Goal: Task Accomplishment & Management: Manage account settings

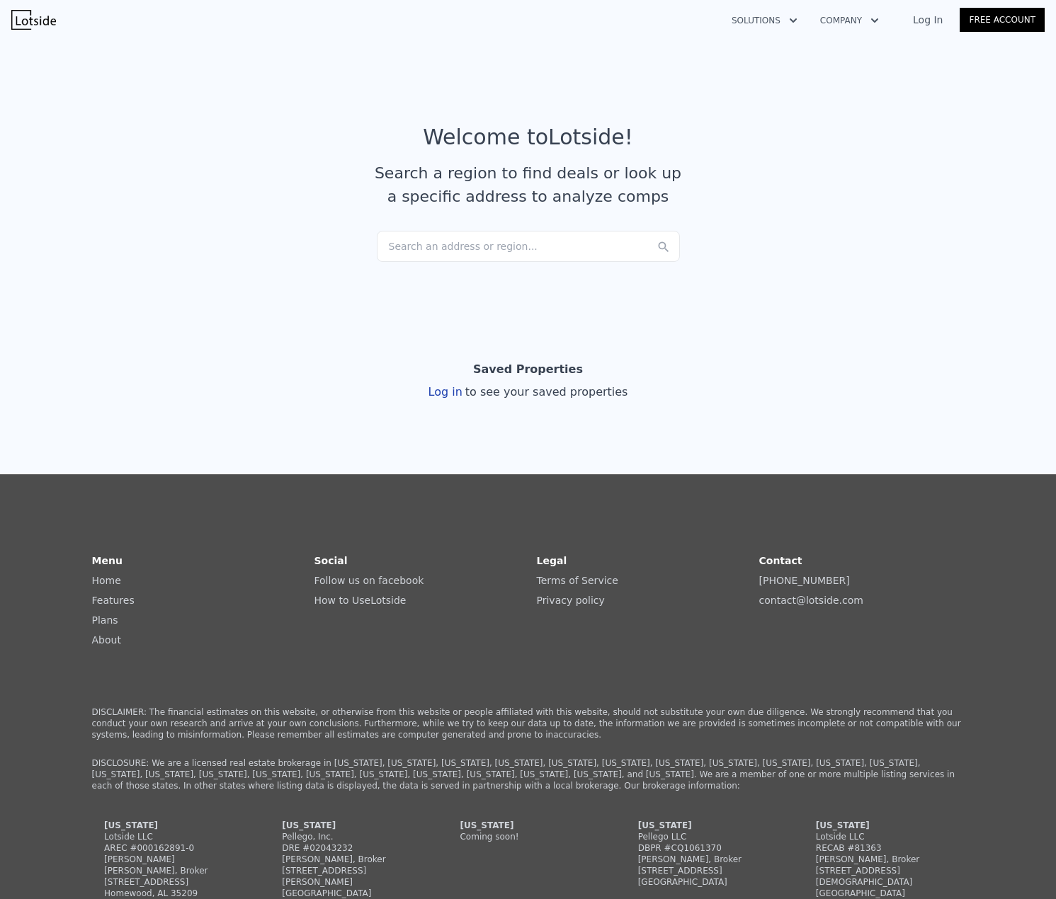
click at [547, 238] on div "Search an address or region..." at bounding box center [528, 246] width 303 height 31
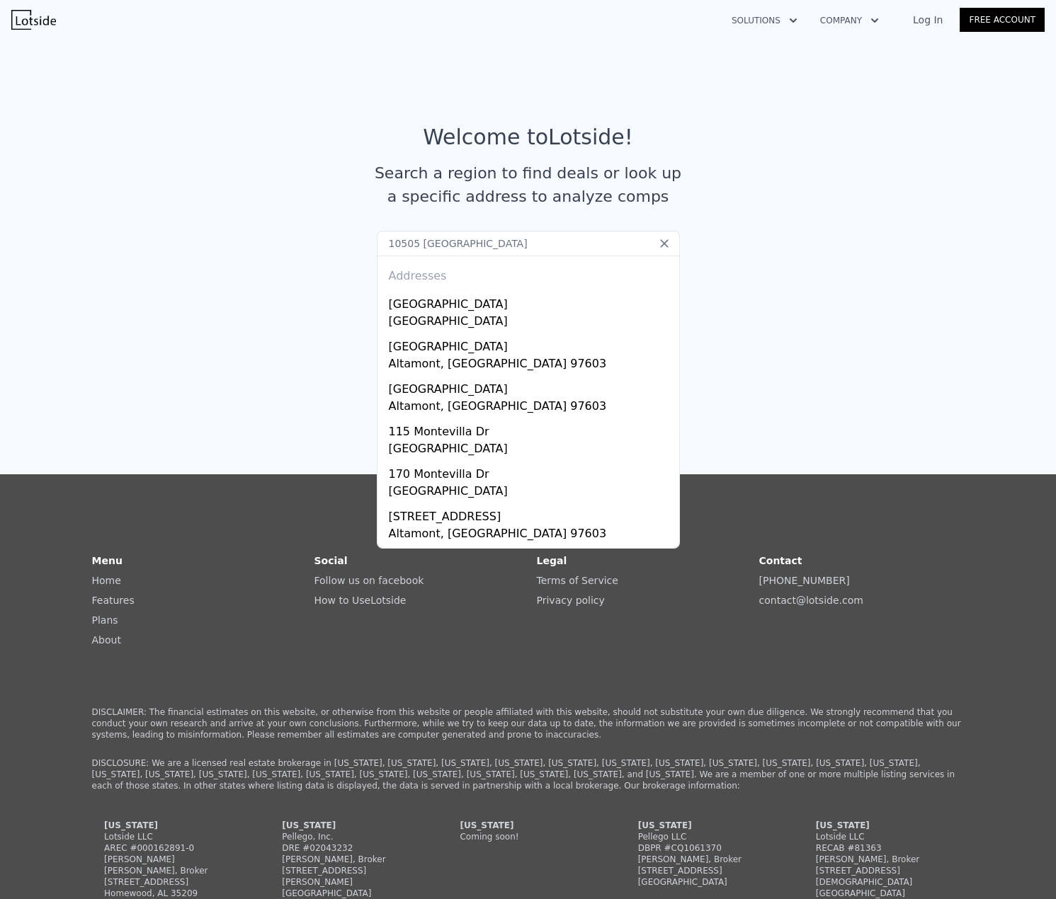
type input "10505 montevilla dr"
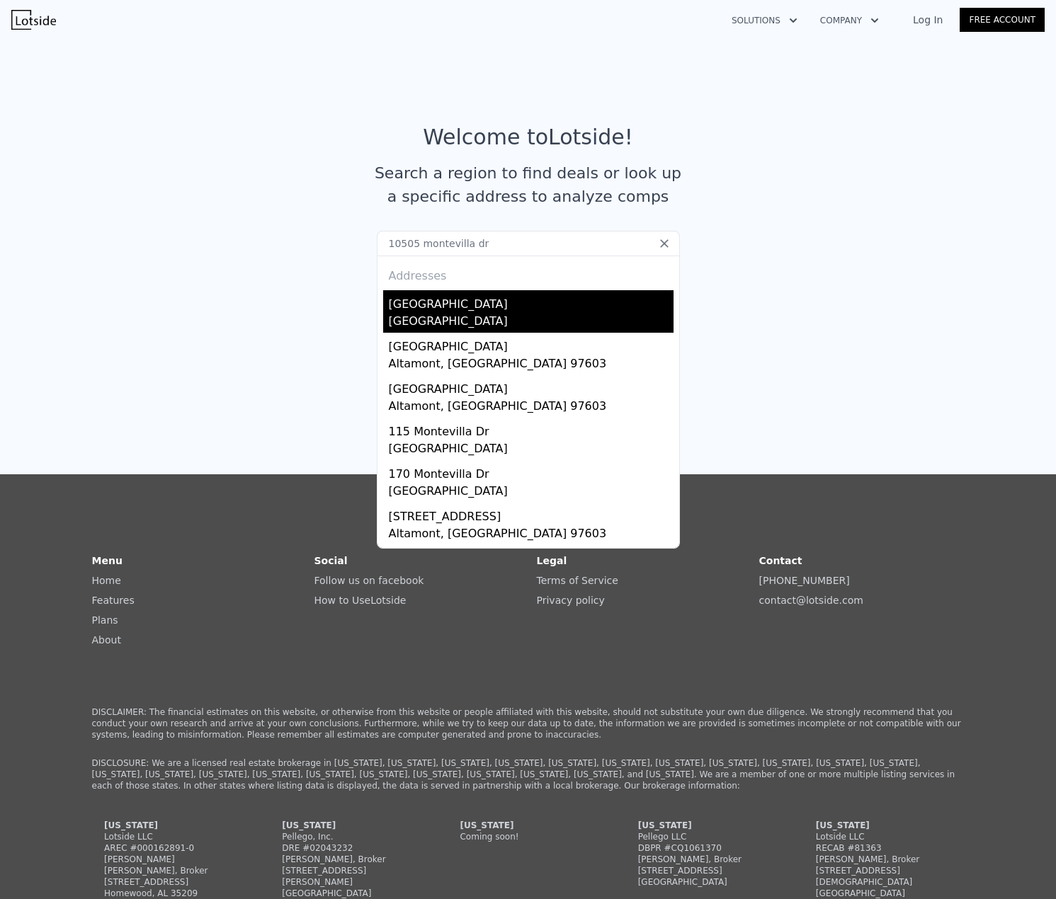
click at [547, 307] on div "[GEOGRAPHIC_DATA]" at bounding box center [531, 301] width 285 height 23
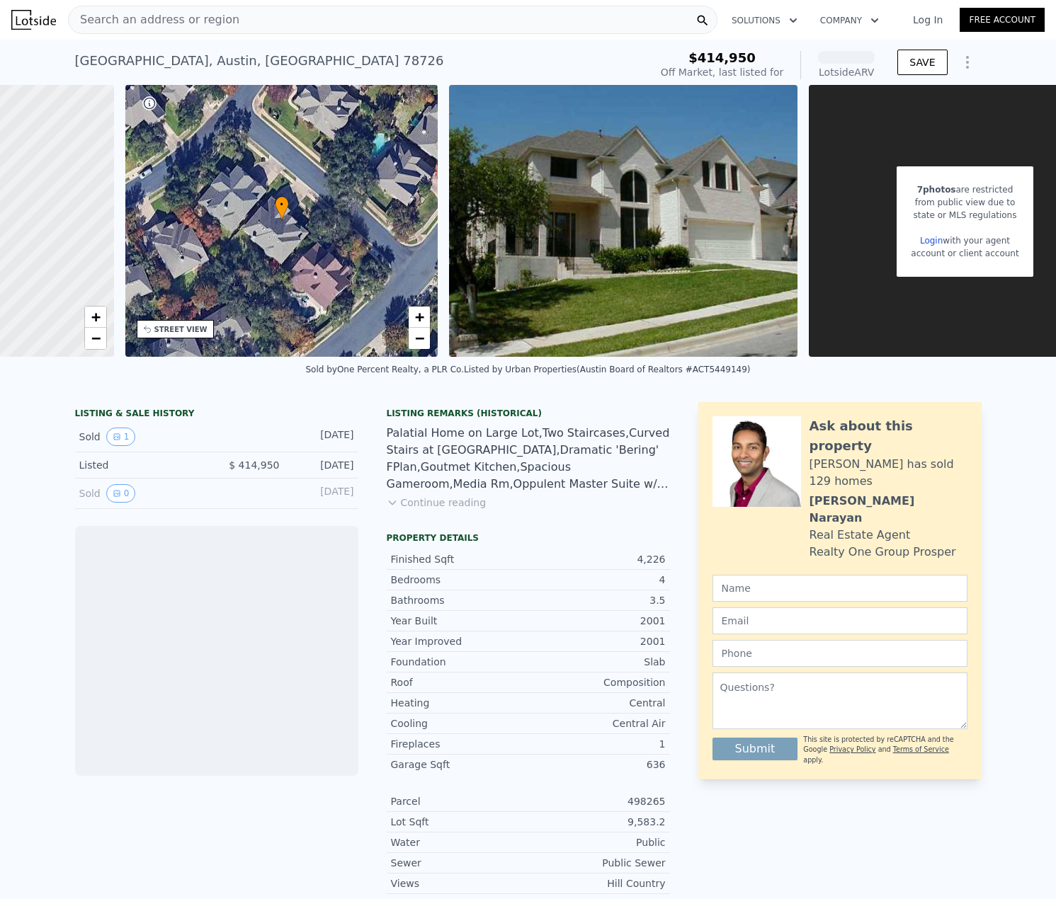
scroll to position [0, 286]
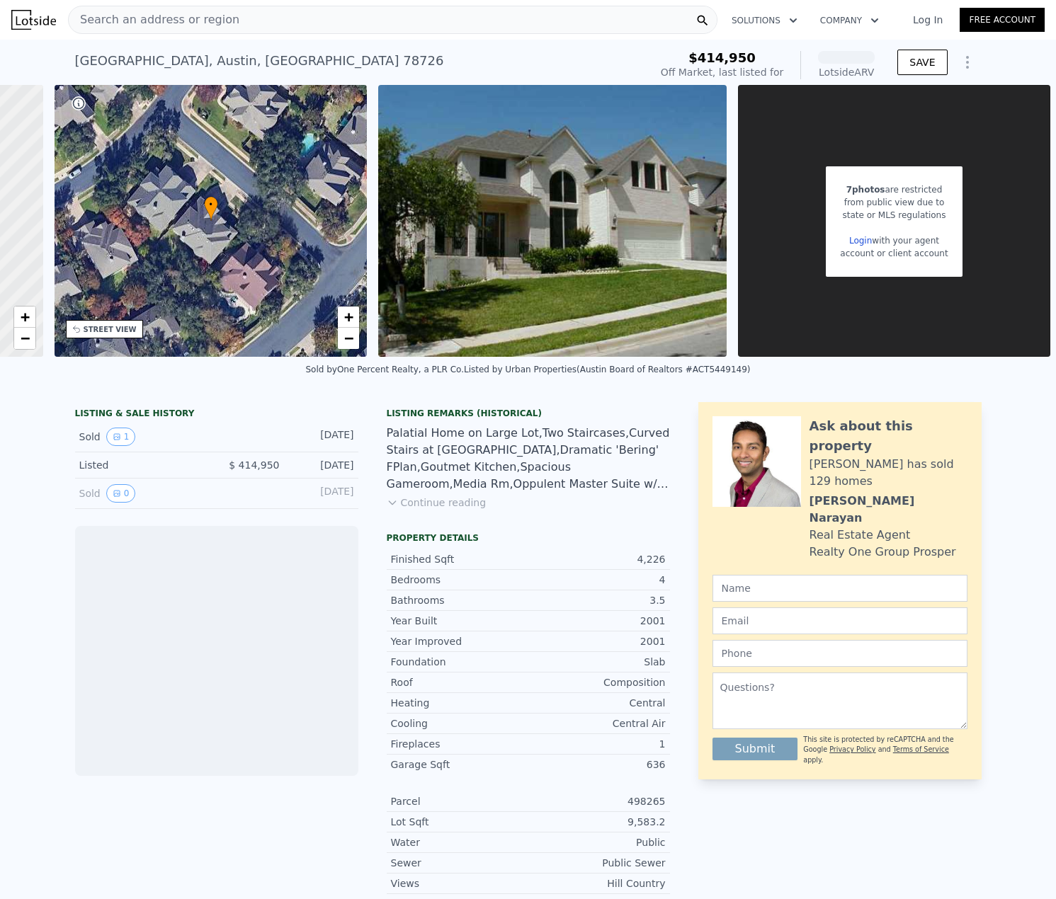
click at [862, 244] on link "Login" at bounding box center [860, 241] width 23 height 10
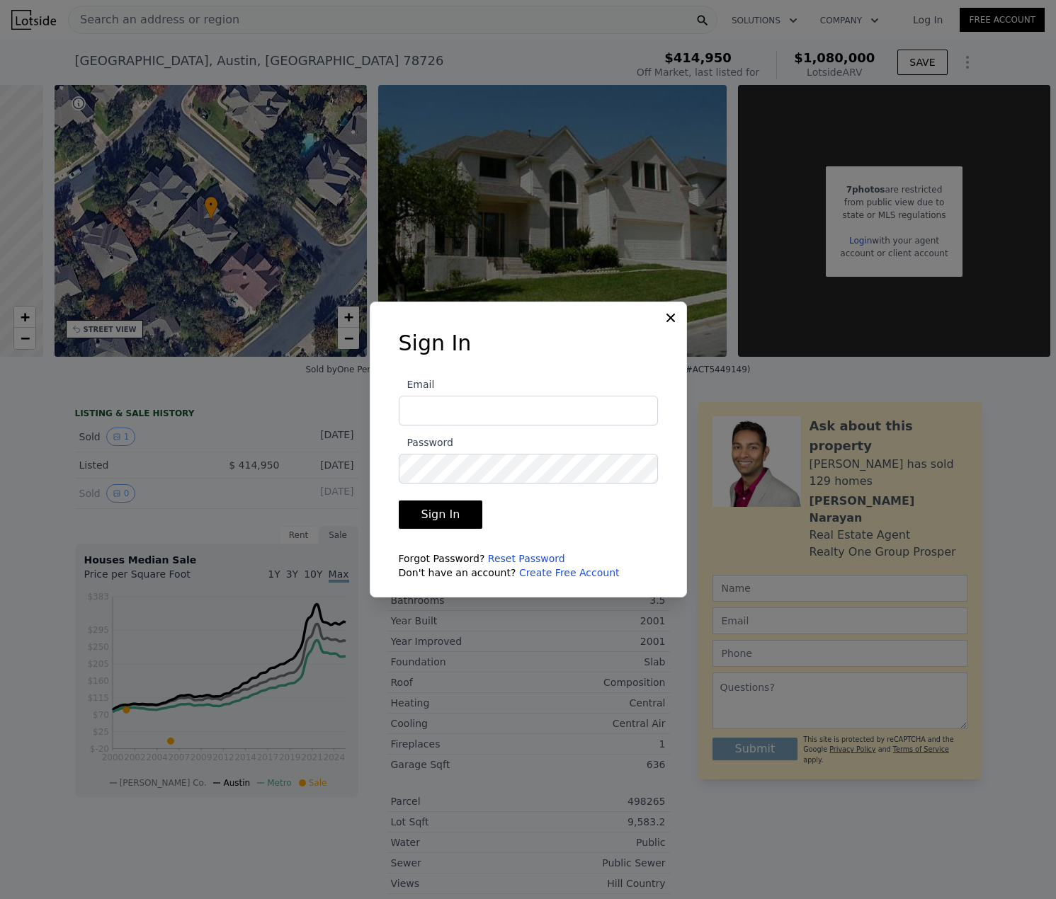
click at [0, 898] on com-1password-button at bounding box center [0, 899] width 0 height 0
click at [501, 557] on link "Reset Password" at bounding box center [526, 558] width 77 height 11
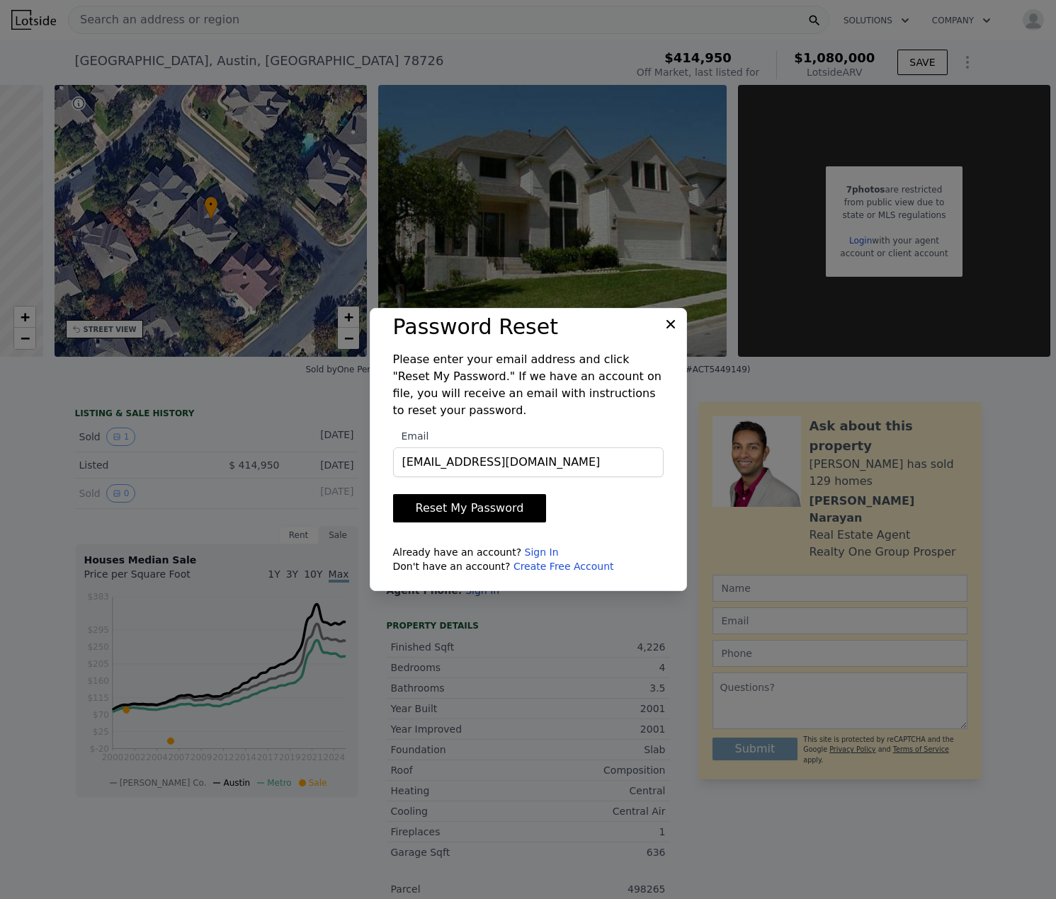
click at [478, 500] on button "Reset My Password" at bounding box center [470, 508] width 154 height 28
click at [449, 510] on button "Reset My Password" at bounding box center [470, 508] width 154 height 28
click at [564, 462] on input "[EMAIL_ADDRESS][DOMAIN_NAME]" at bounding box center [528, 462] width 270 height 30
type input "[EMAIL_ADDRESS][DOMAIN_NAME]"
click at [644, 510] on form "Email prasad.s.raman@gmail.com Reset My Password Already have an account? Sign …" at bounding box center [528, 496] width 270 height 154
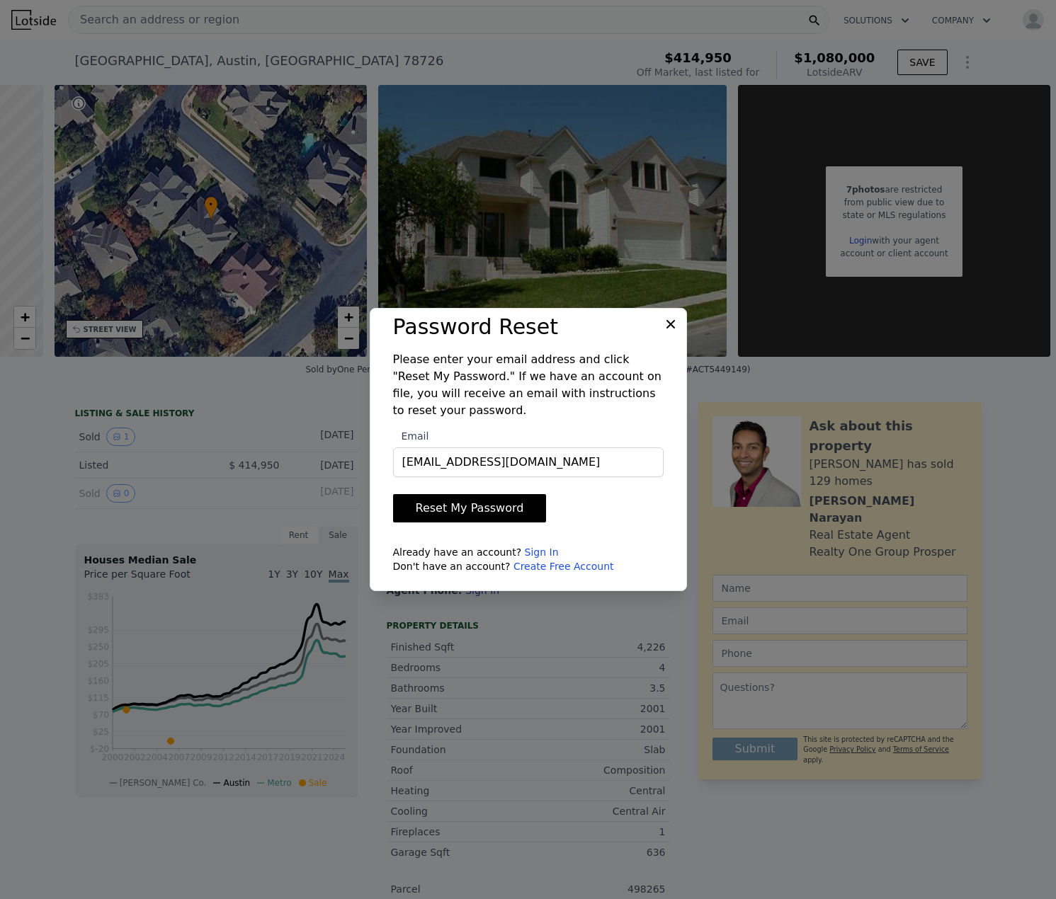
click at [493, 510] on button "Reset My Password" at bounding box center [470, 508] width 154 height 28
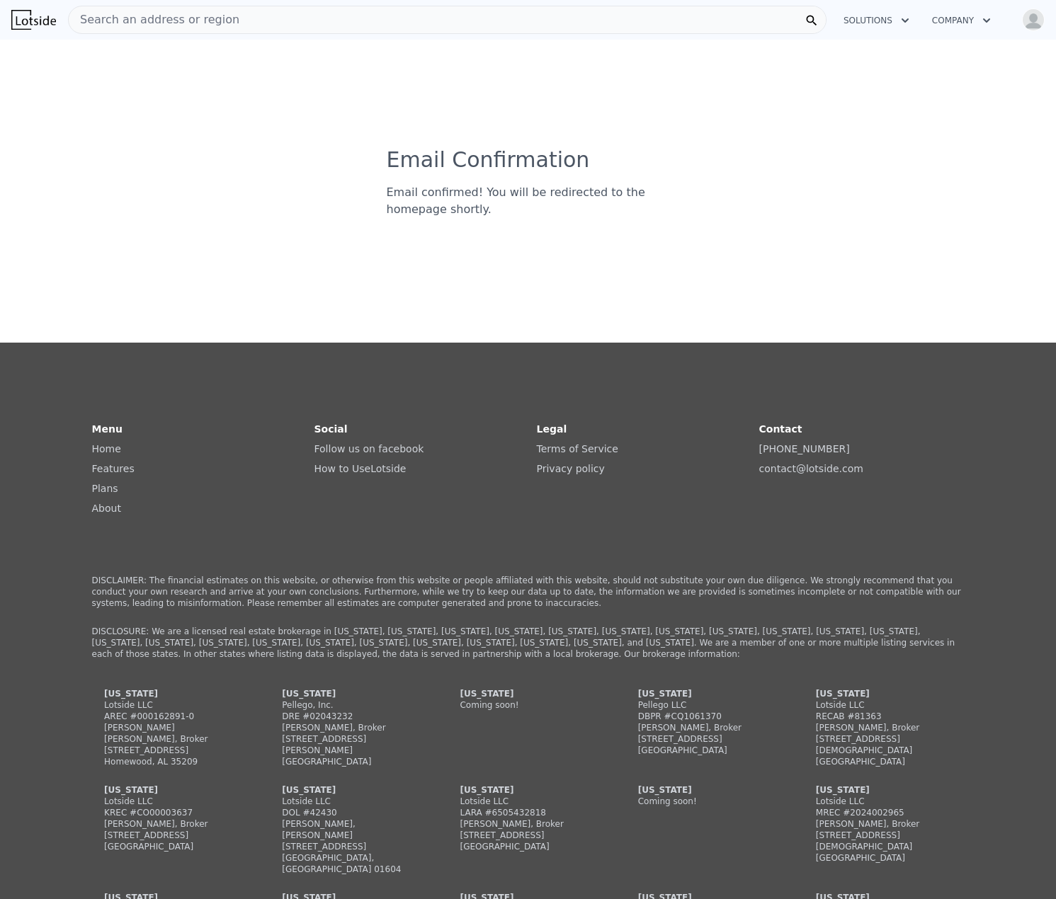
click at [1031, 21] on img "button" at bounding box center [1033, 19] width 23 height 23
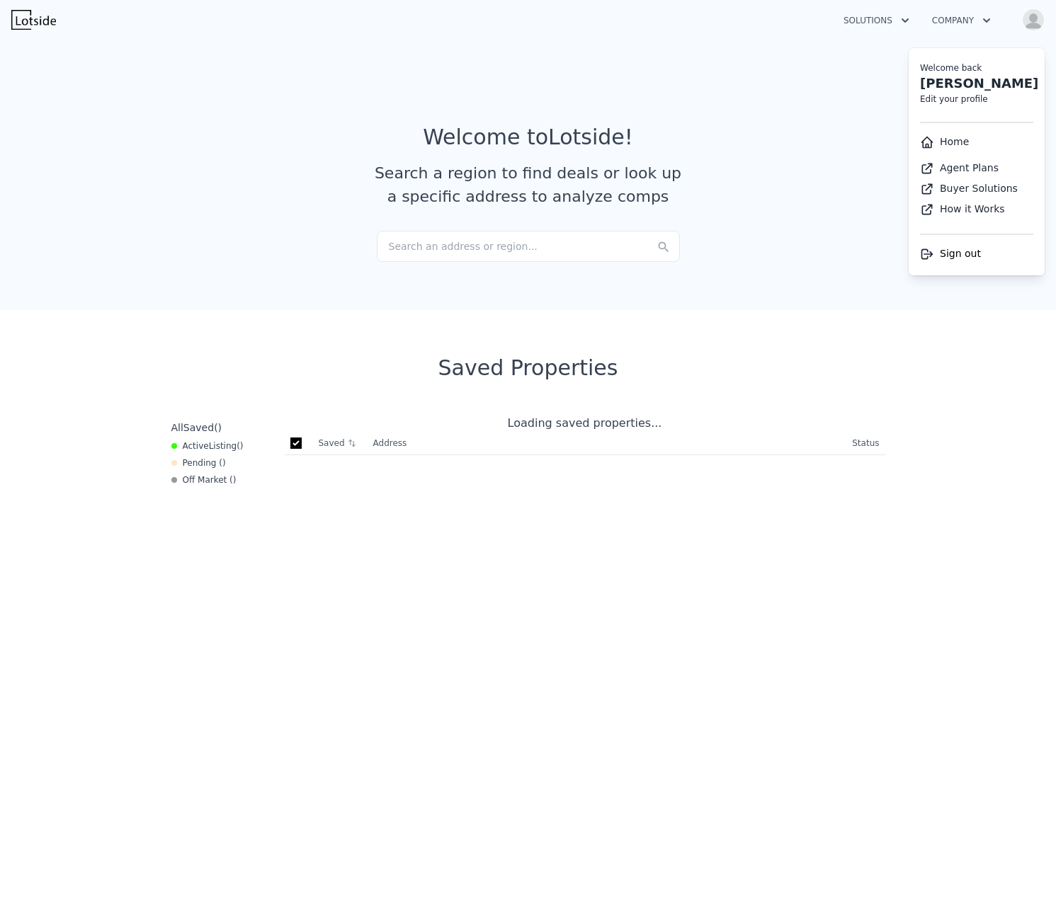
checkbox input "true"
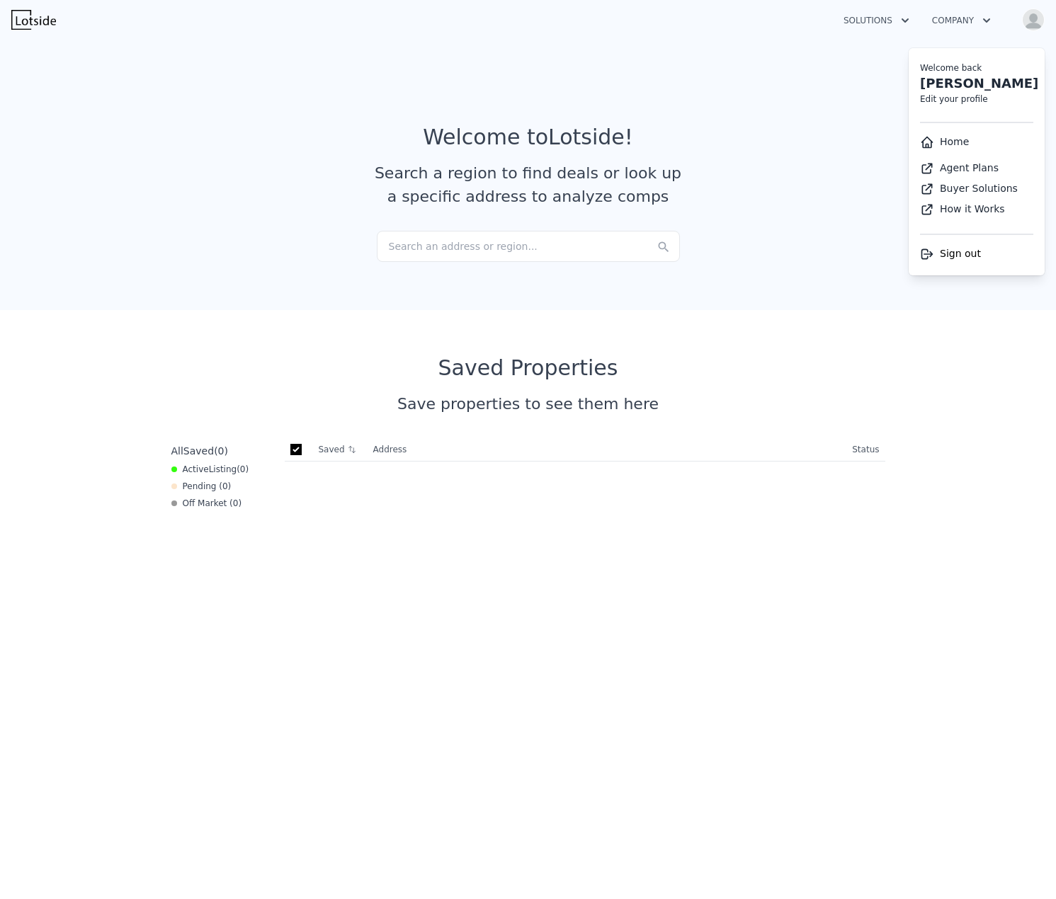
click at [583, 241] on div "Search an address or region..." at bounding box center [528, 246] width 303 height 31
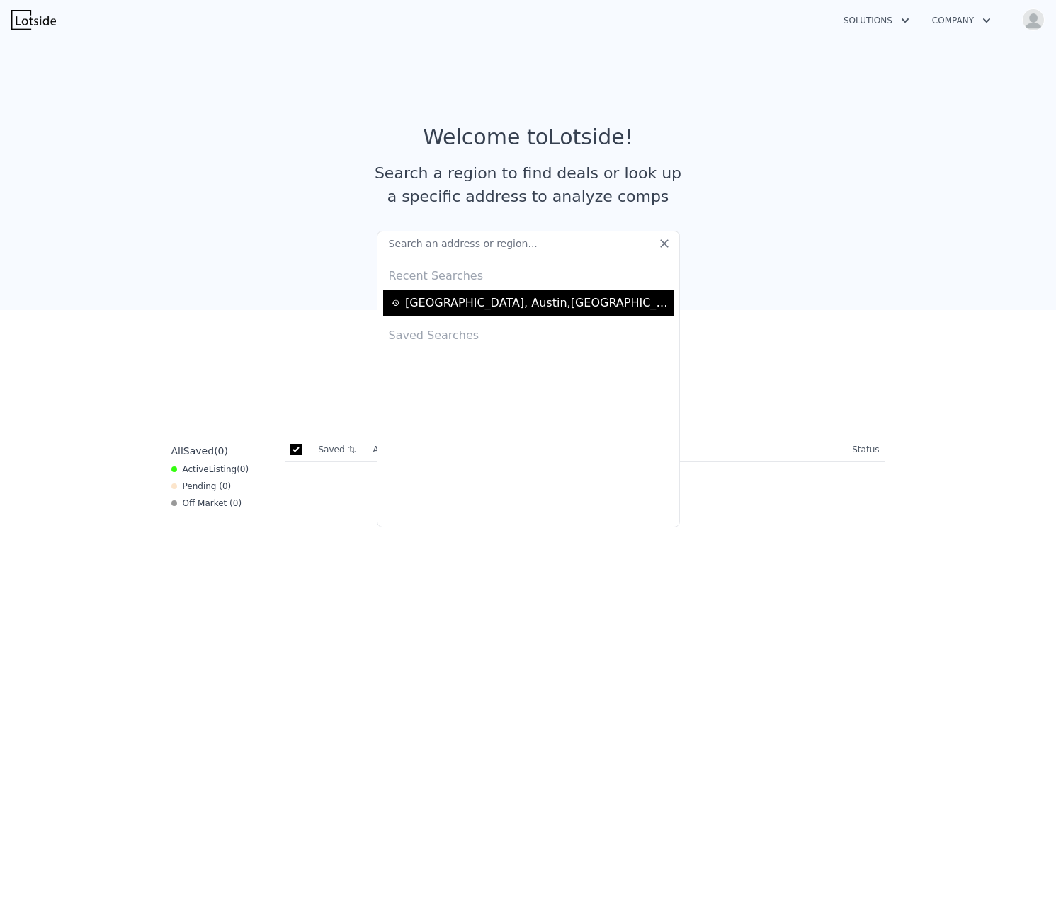
click at [527, 297] on div "[STREET_ADDRESS]" at bounding box center [537, 303] width 264 height 17
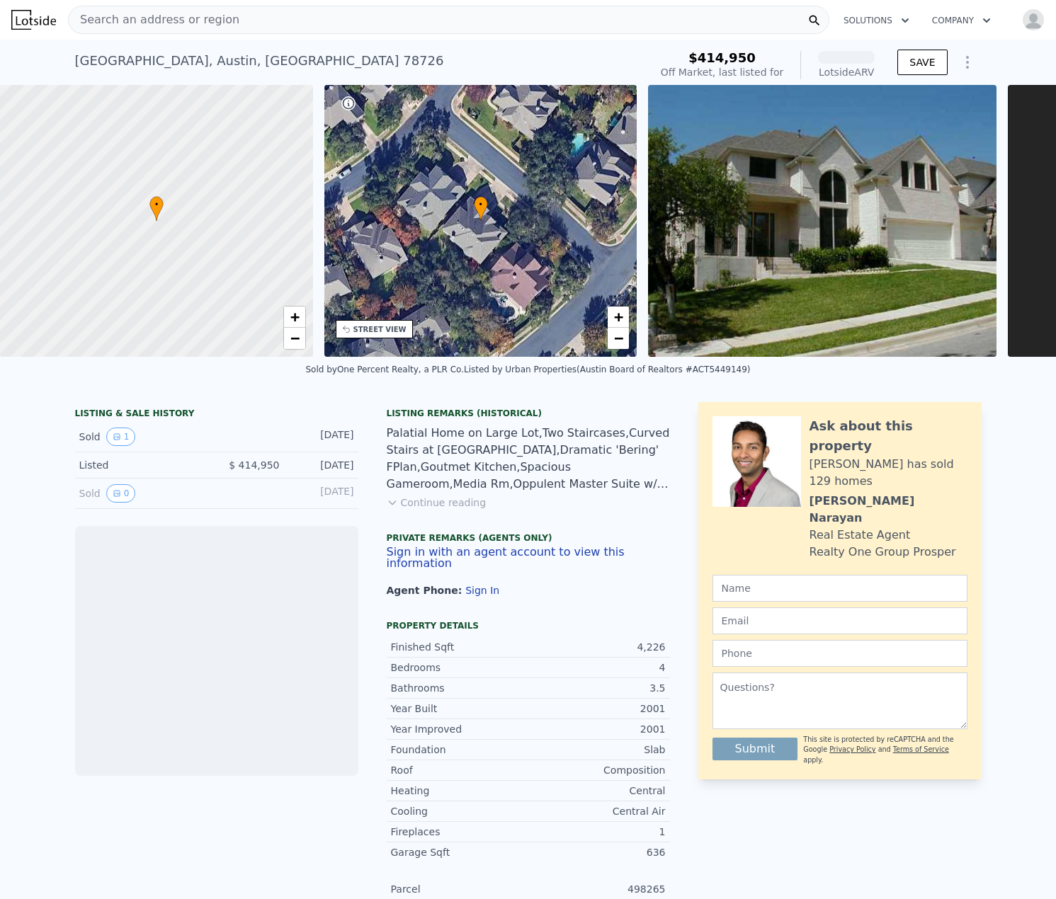
scroll to position [0, 286]
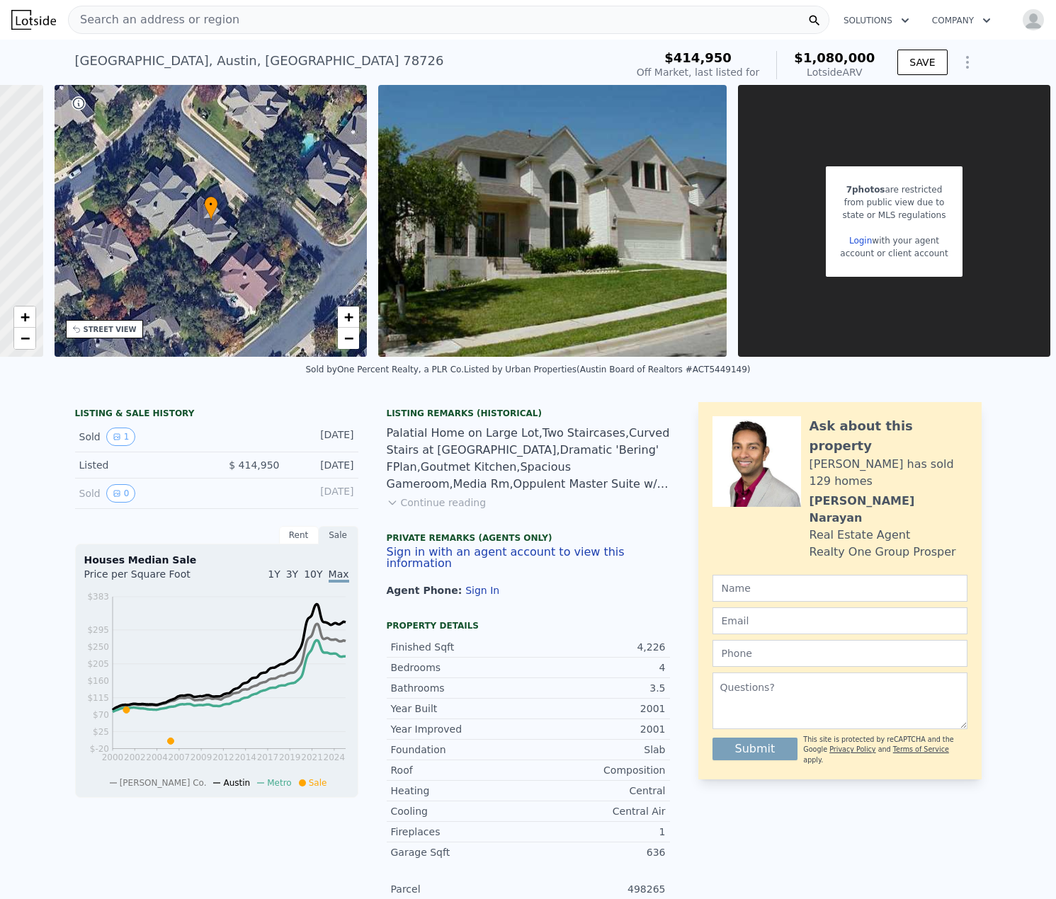
click at [855, 244] on link "Login" at bounding box center [860, 241] width 23 height 10
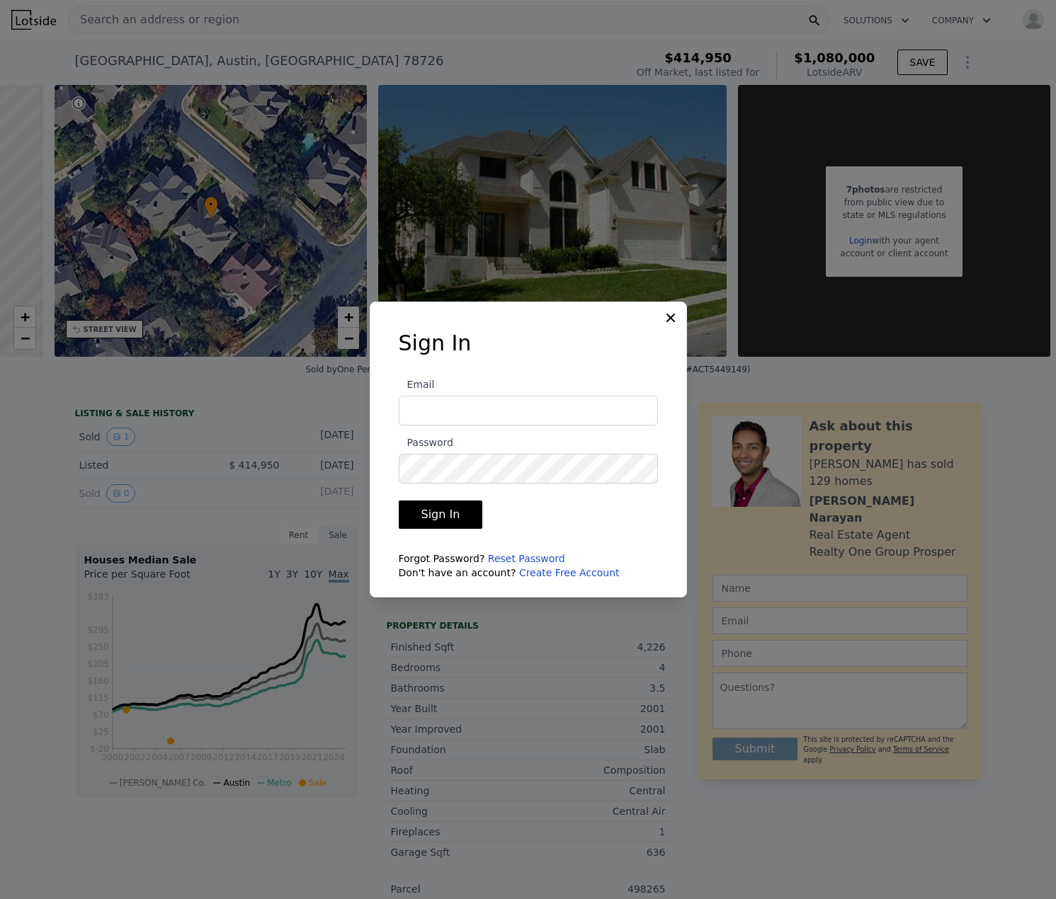
click at [0, 898] on com-1password-button at bounding box center [0, 899] width 0 height 0
click at [668, 317] on icon at bounding box center [670, 318] width 14 height 14
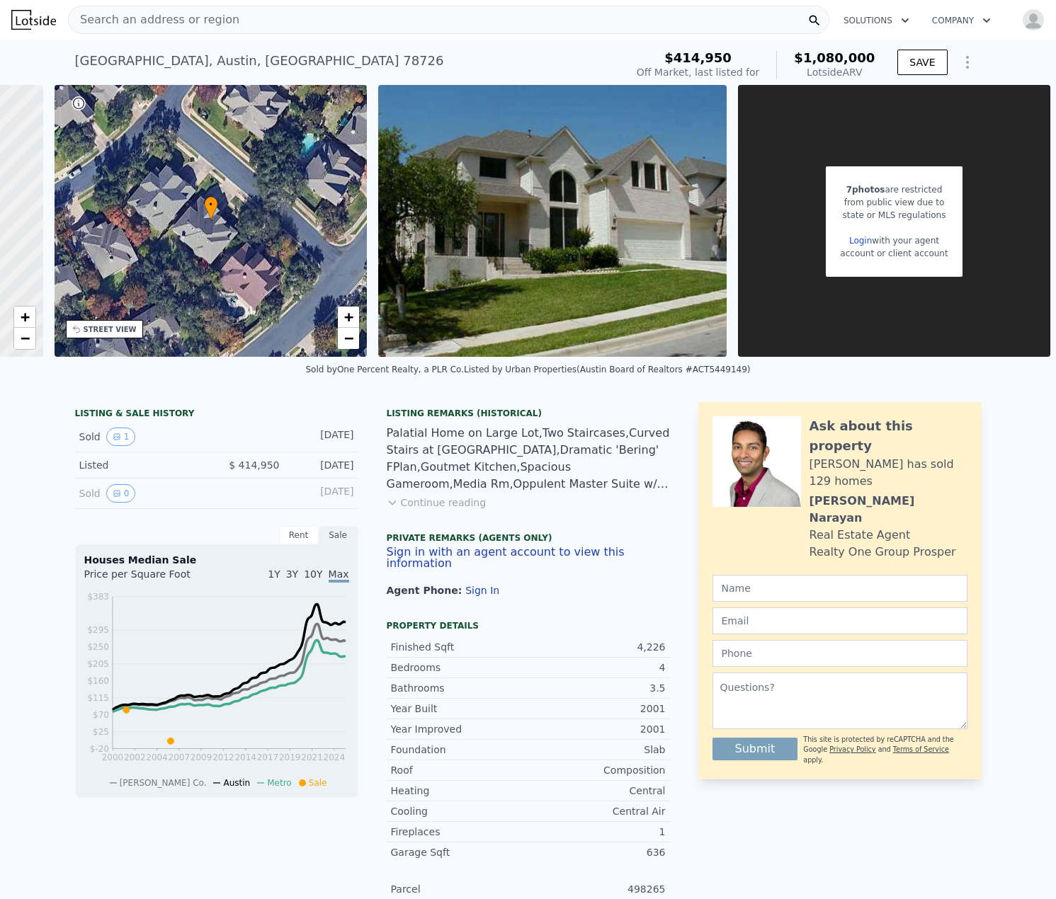
click at [849, 237] on link "Login" at bounding box center [860, 241] width 23 height 10
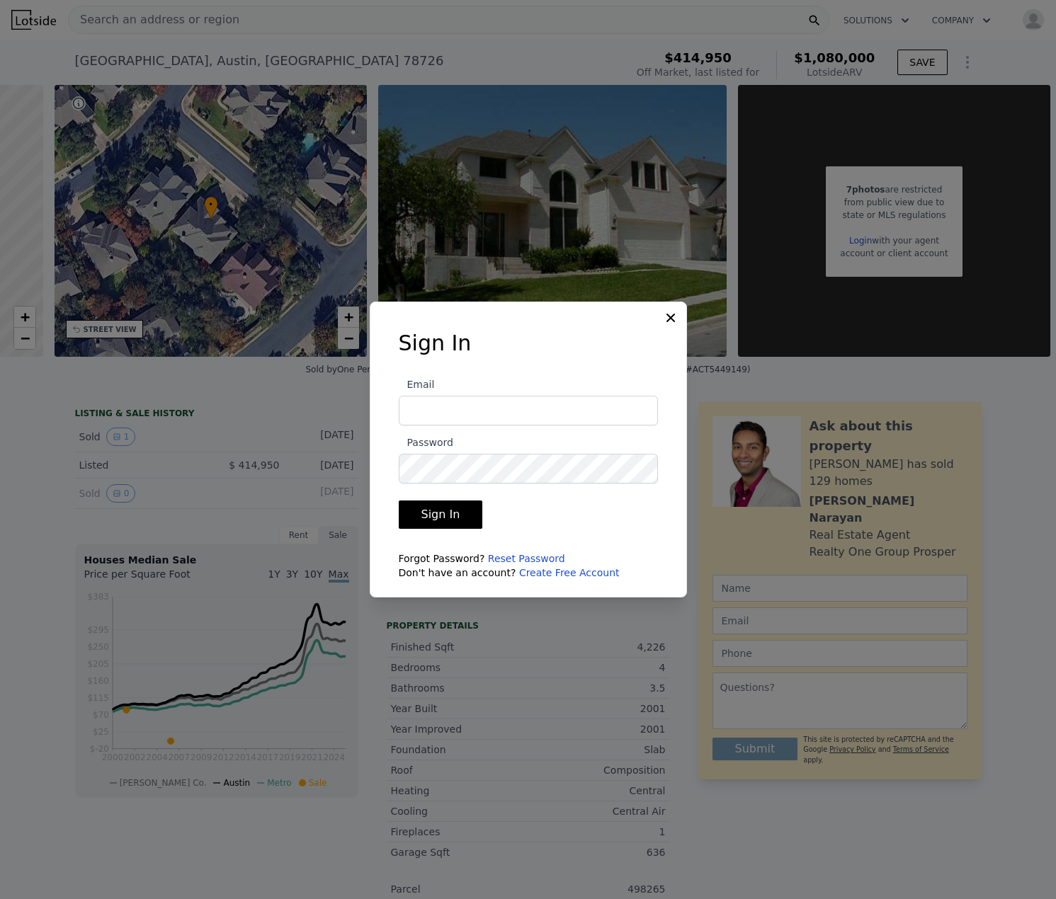
click at [581, 616] on div at bounding box center [528, 449] width 1056 height 899
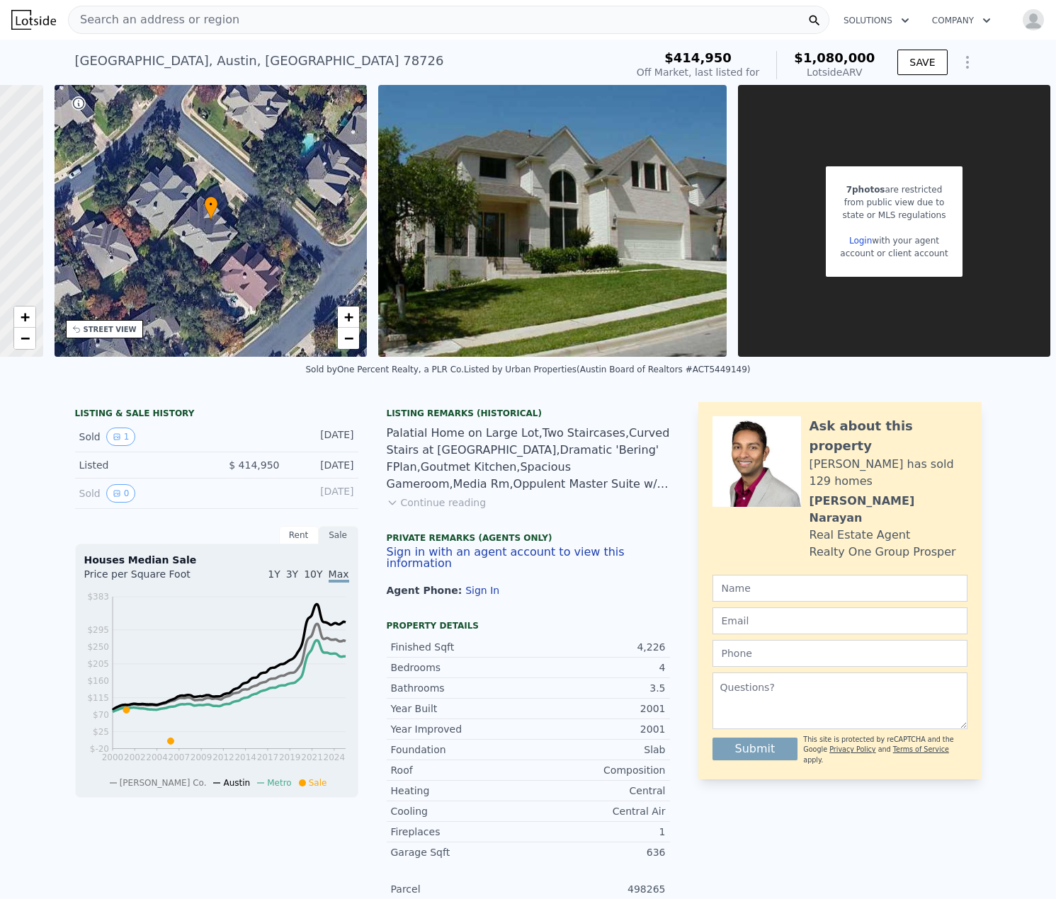
click at [447, 510] on button "Continue reading" at bounding box center [437, 503] width 100 height 14
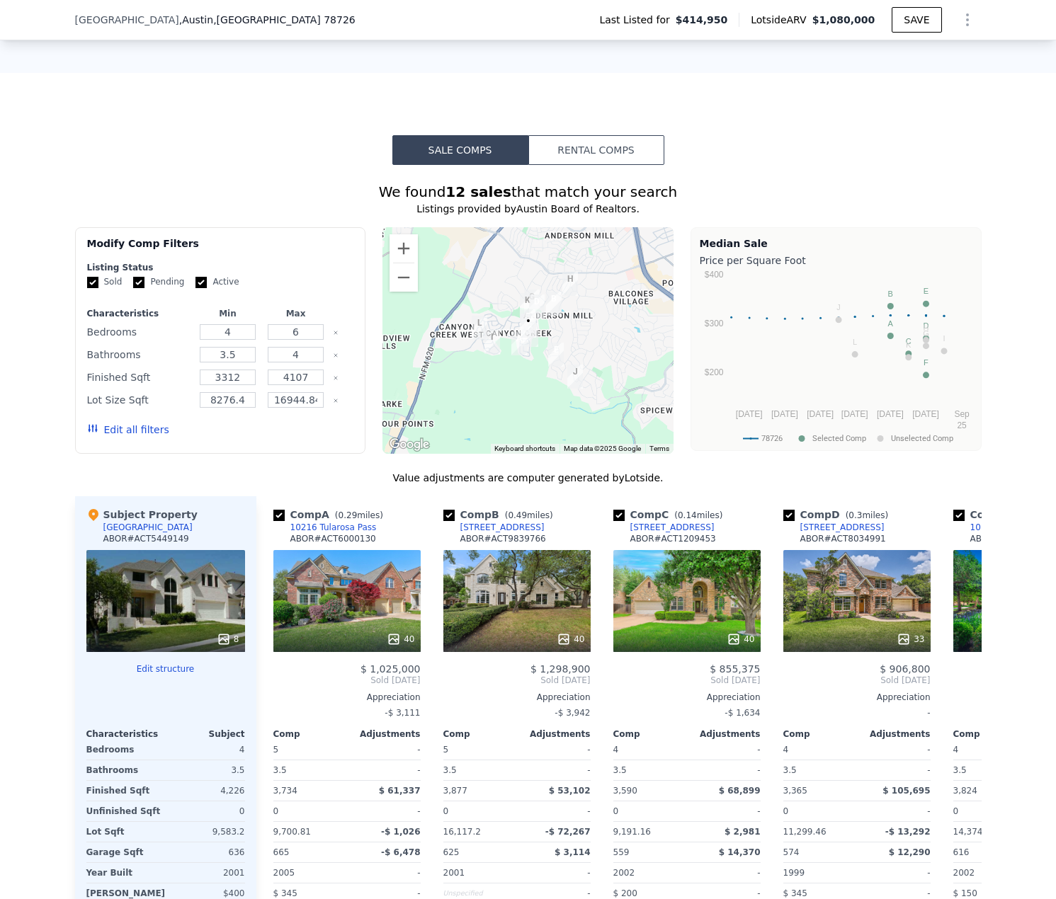
scroll to position [1128, 0]
click at [177, 588] on div "8" at bounding box center [165, 600] width 159 height 102
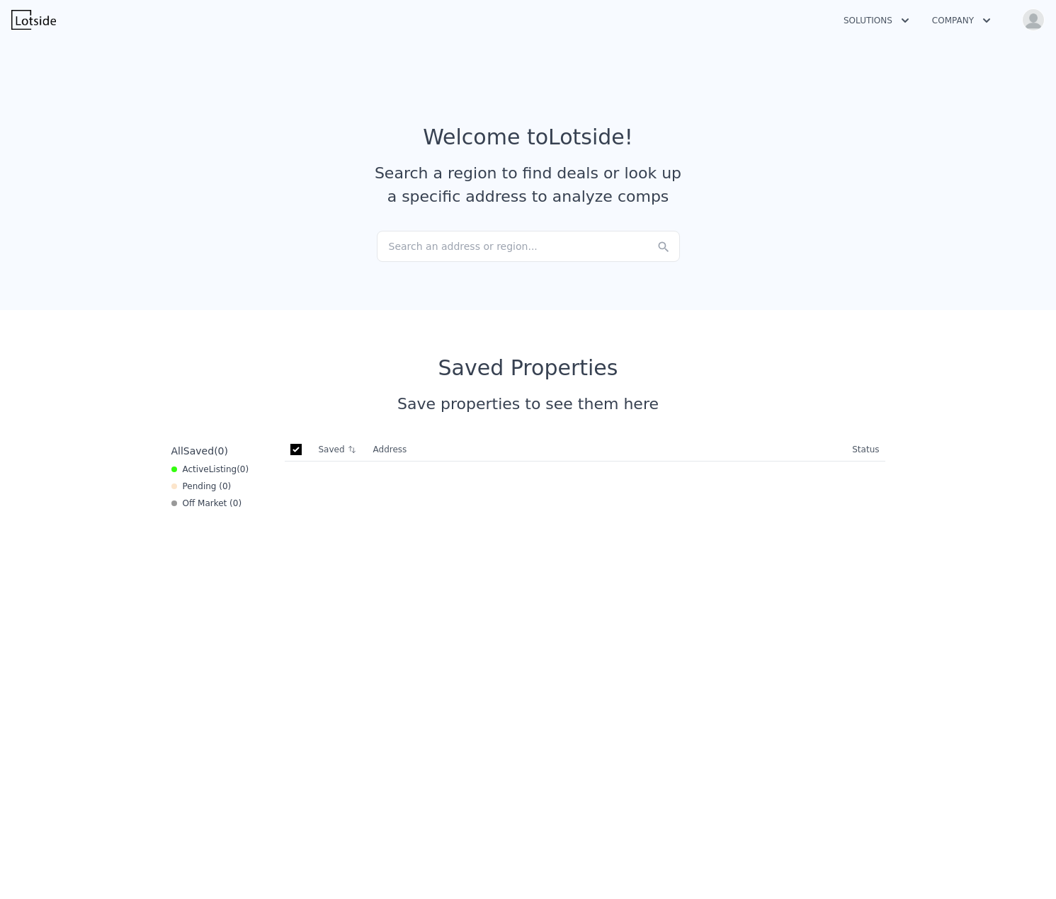
click at [1027, 23] on img "button" at bounding box center [1033, 19] width 23 height 23
click at [948, 144] on link "Home" at bounding box center [944, 141] width 49 height 11
click at [541, 249] on div "Search an address or region..." at bounding box center [528, 246] width 303 height 31
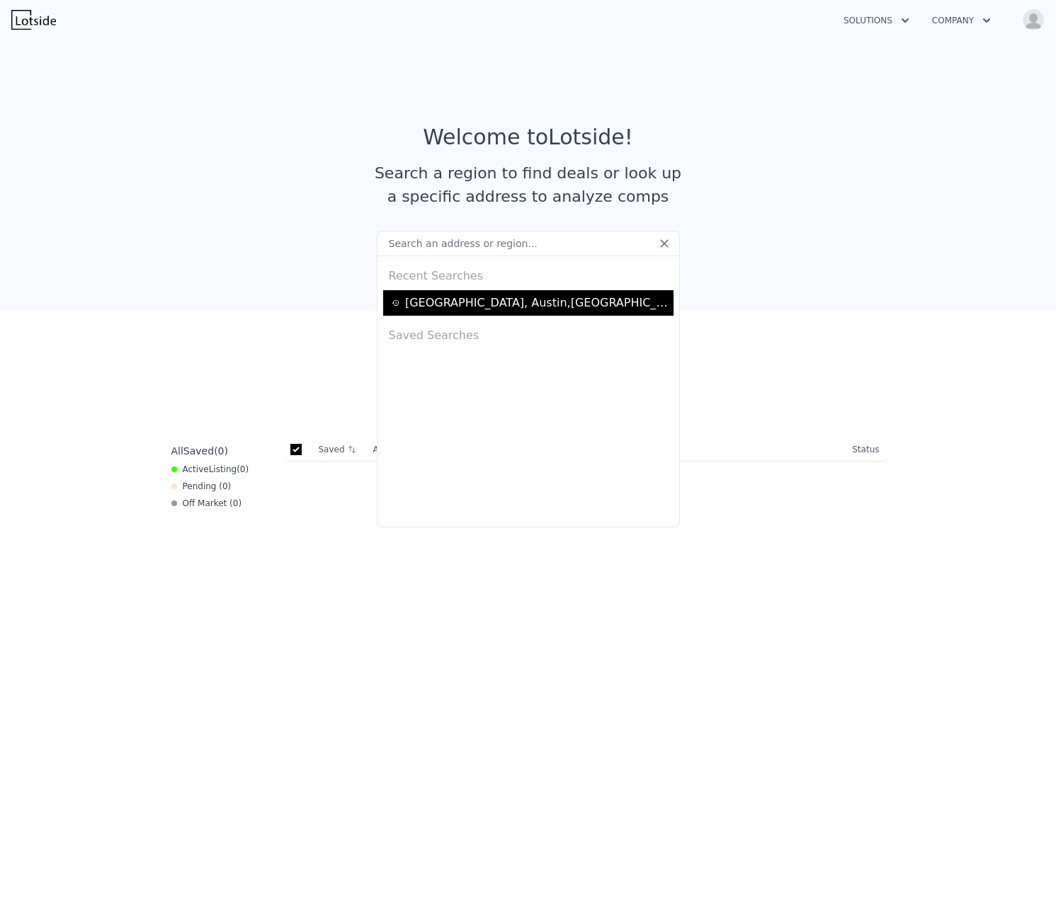
click at [436, 305] on div "[STREET_ADDRESS]" at bounding box center [537, 303] width 264 height 17
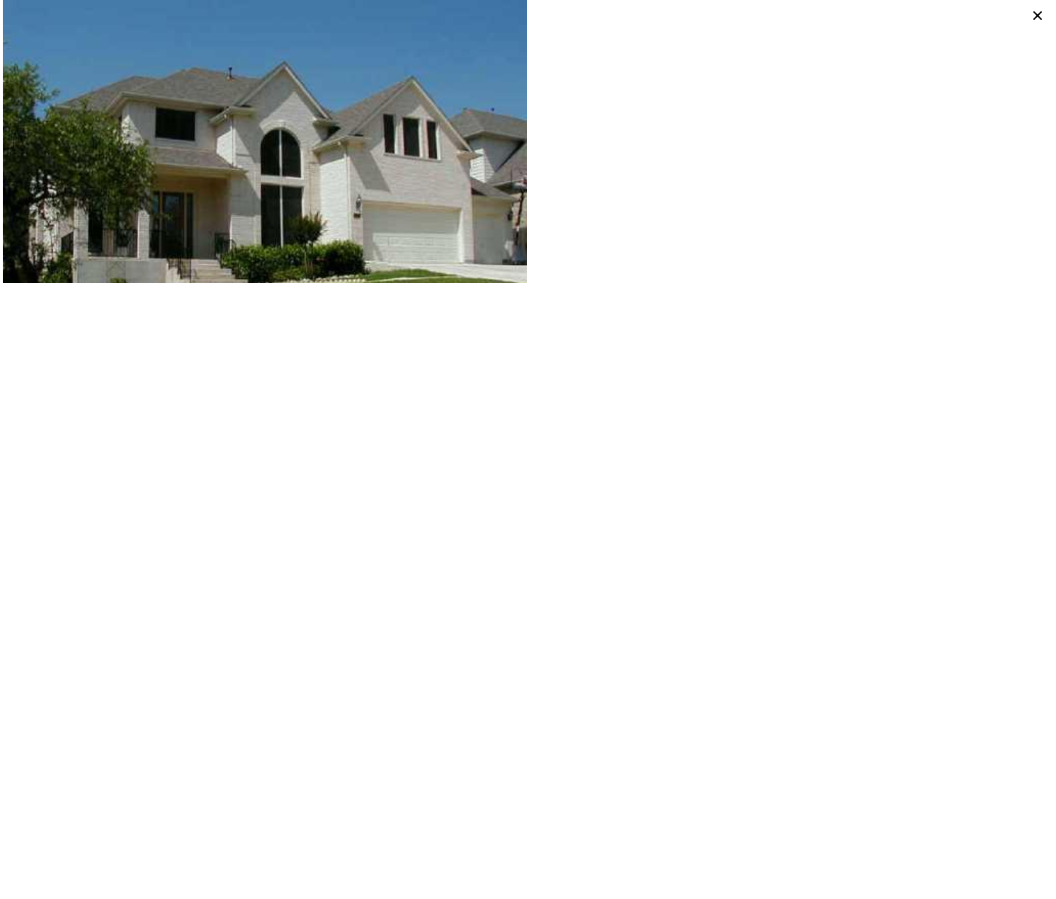
scroll to position [0, 6]
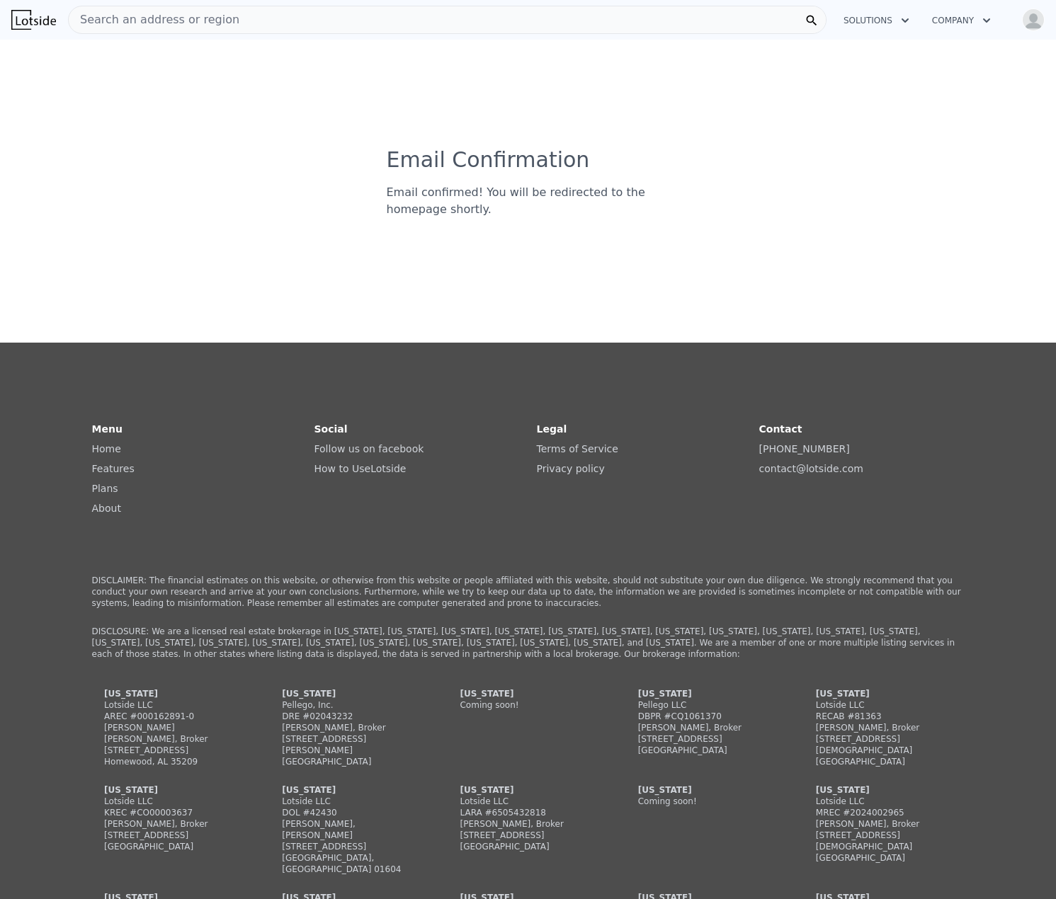
click at [48, 22] on img at bounding box center [33, 20] width 45 height 20
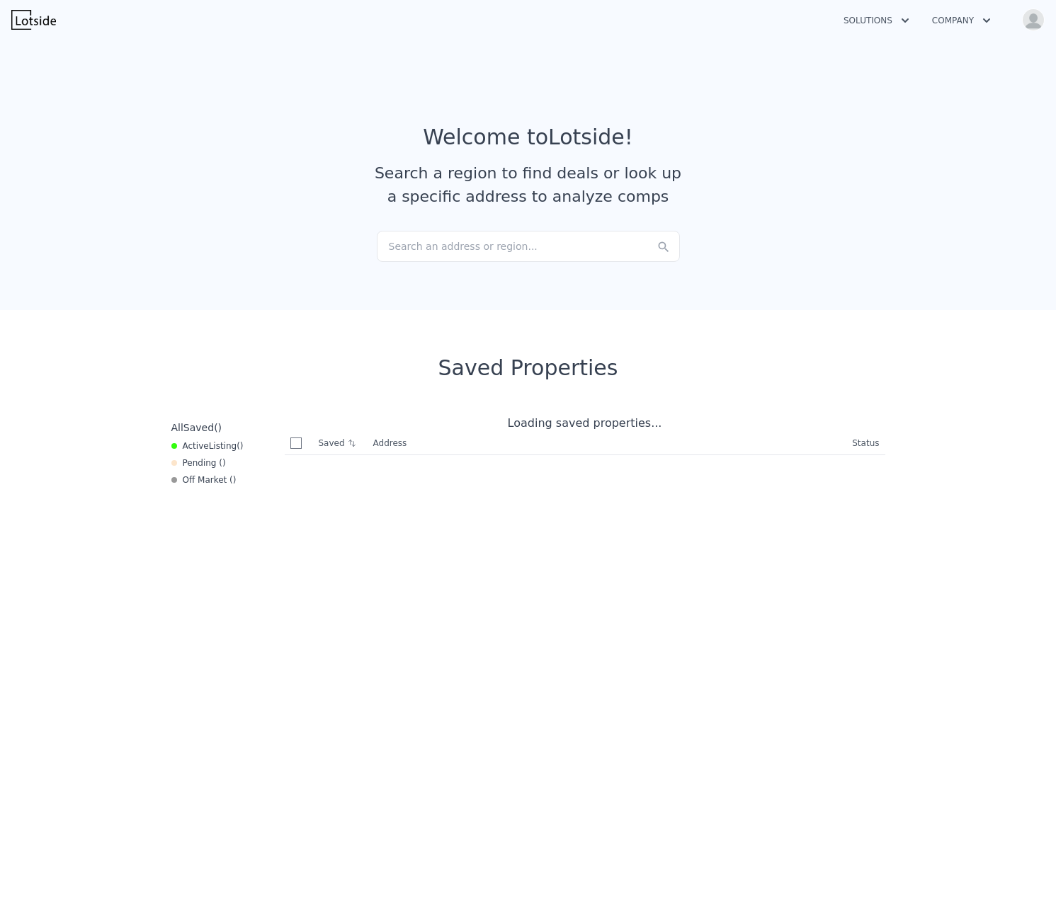
checkbox input "true"
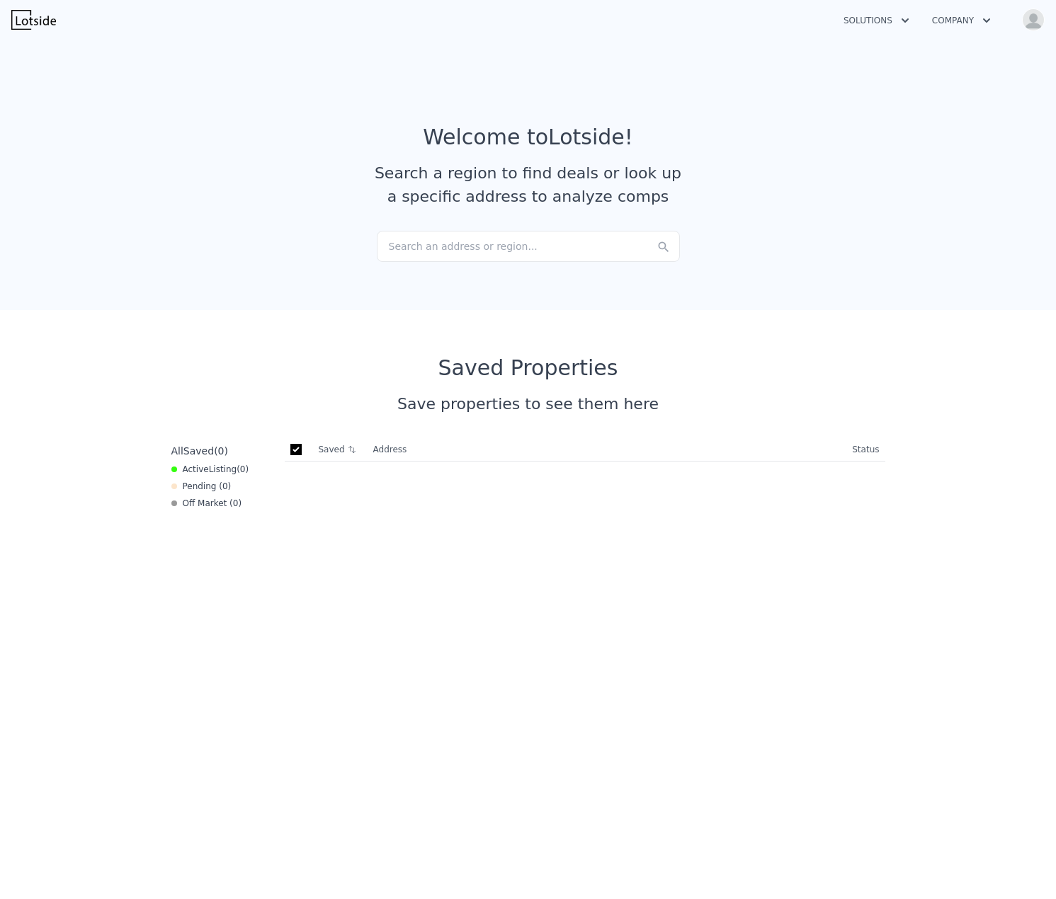
click at [417, 248] on div "Search an address or region..." at bounding box center [528, 246] width 303 height 31
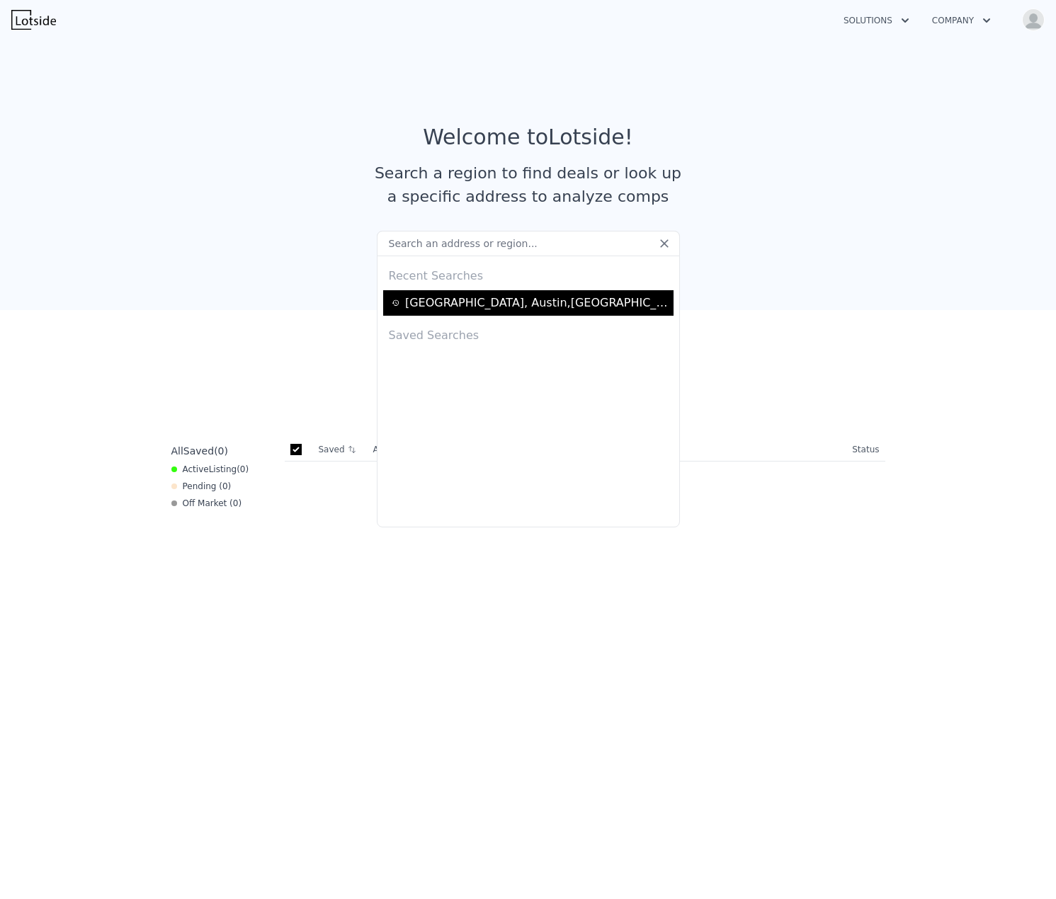
click at [472, 302] on div "[STREET_ADDRESS]" at bounding box center [537, 303] width 264 height 17
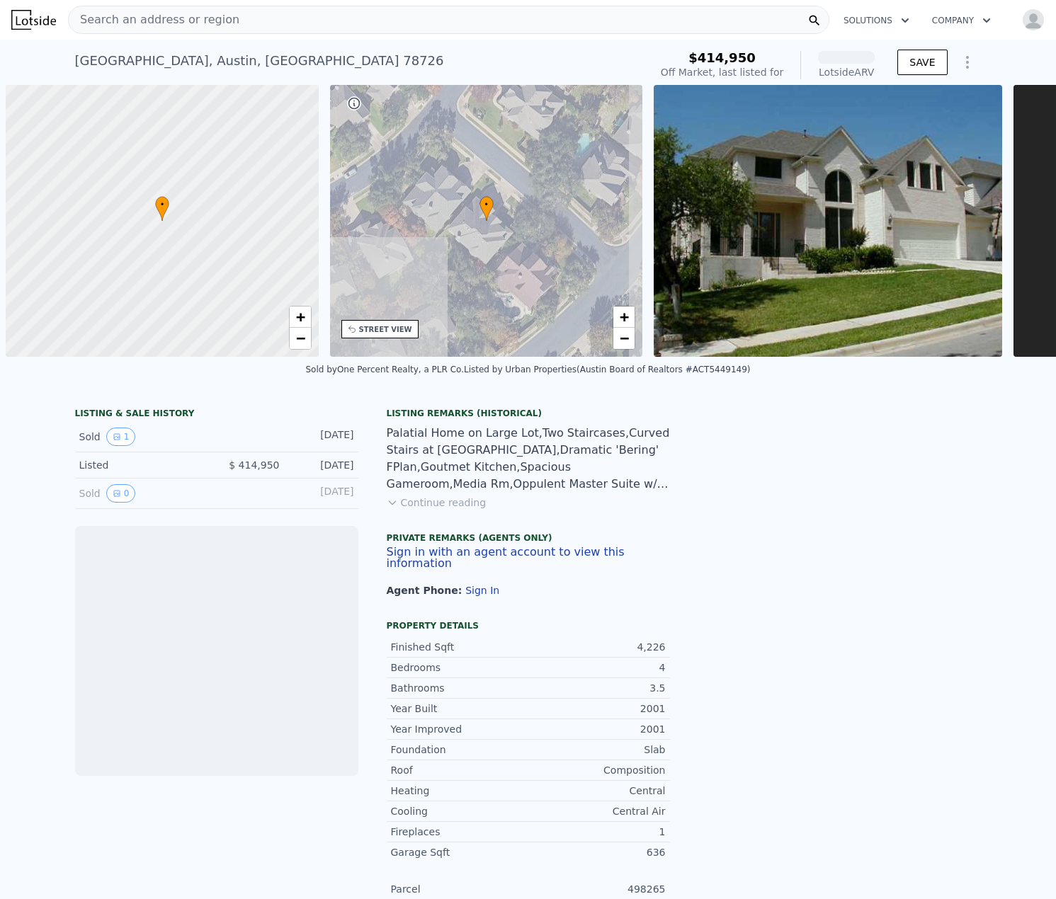
scroll to position [0, 6]
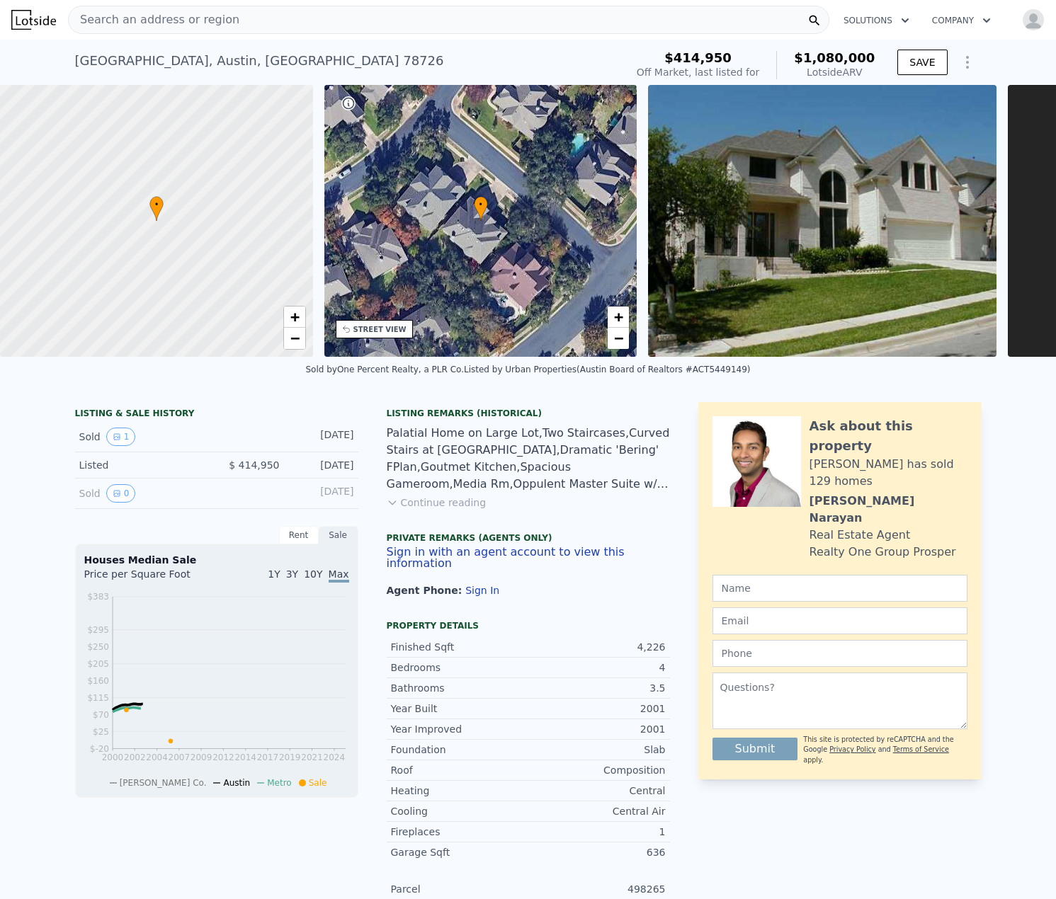
click at [1022, 14] on img "button" at bounding box center [1033, 19] width 23 height 23
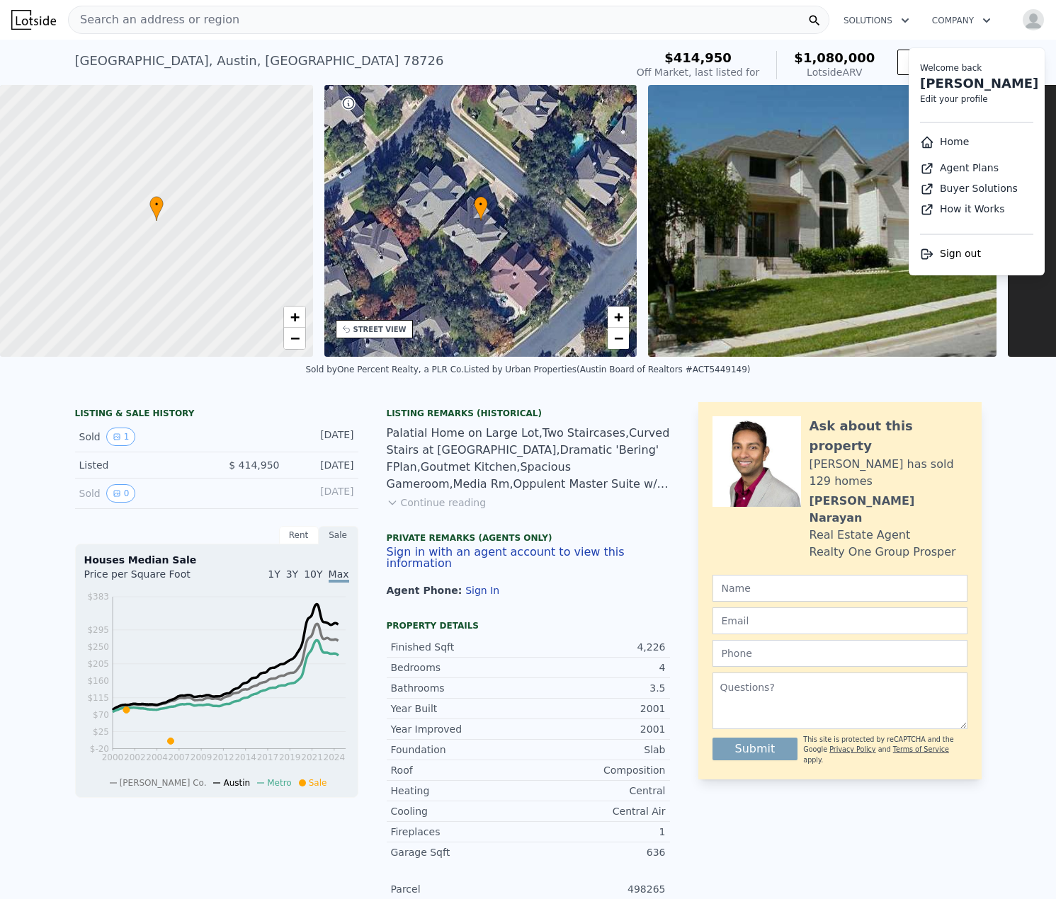
click at [1022, 16] on img "button" at bounding box center [1033, 19] width 23 height 23
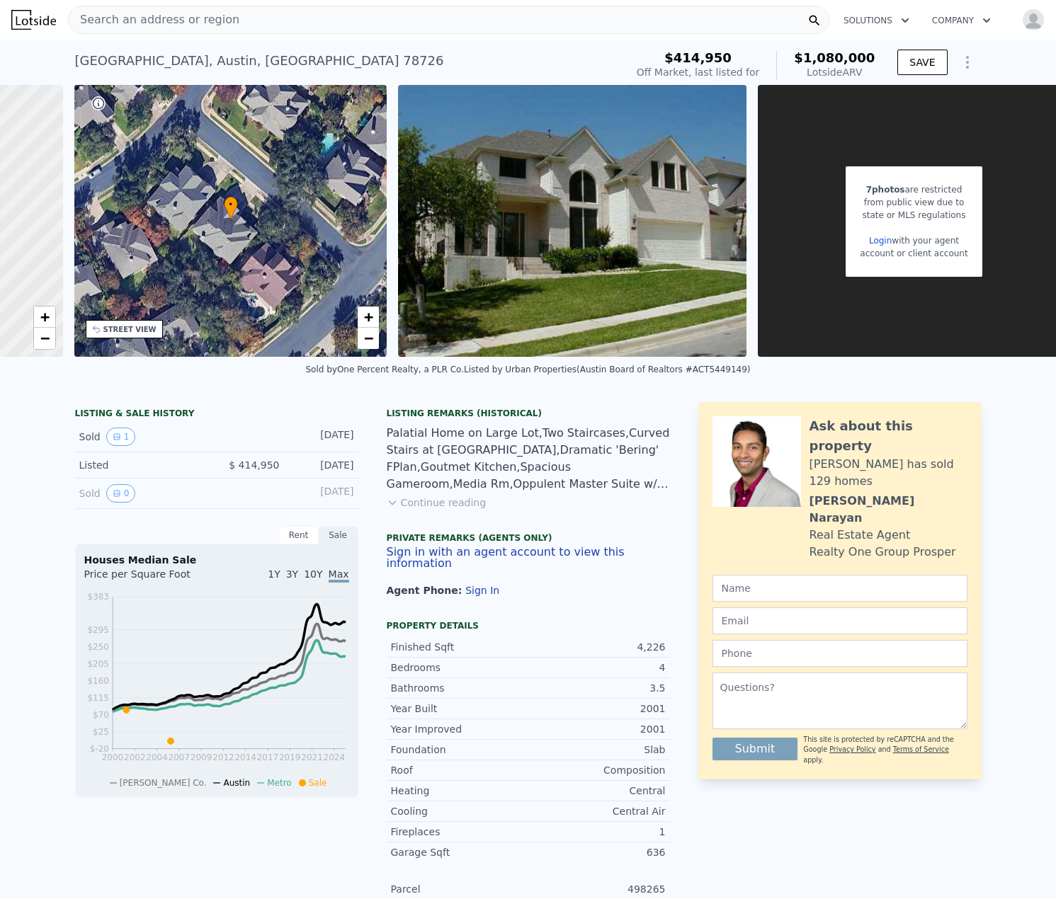
scroll to position [0, 286]
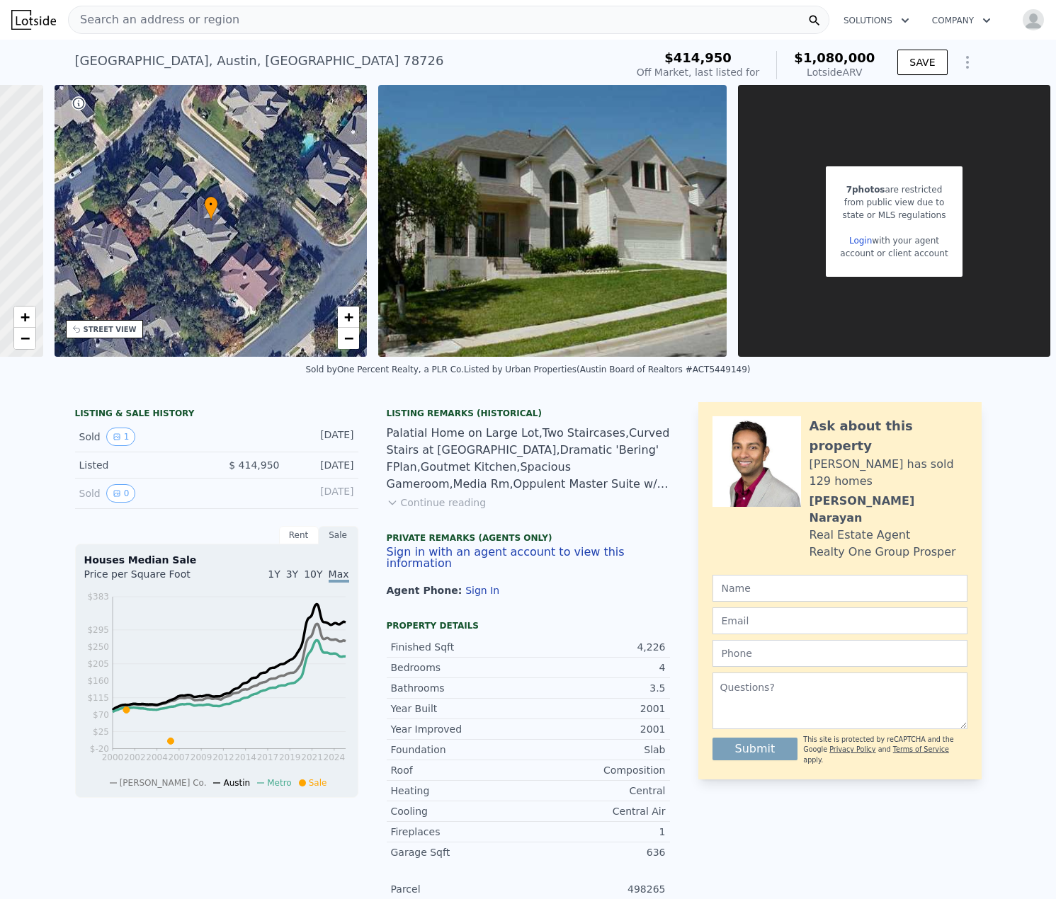
click at [858, 243] on link "Login" at bounding box center [860, 241] width 23 height 10
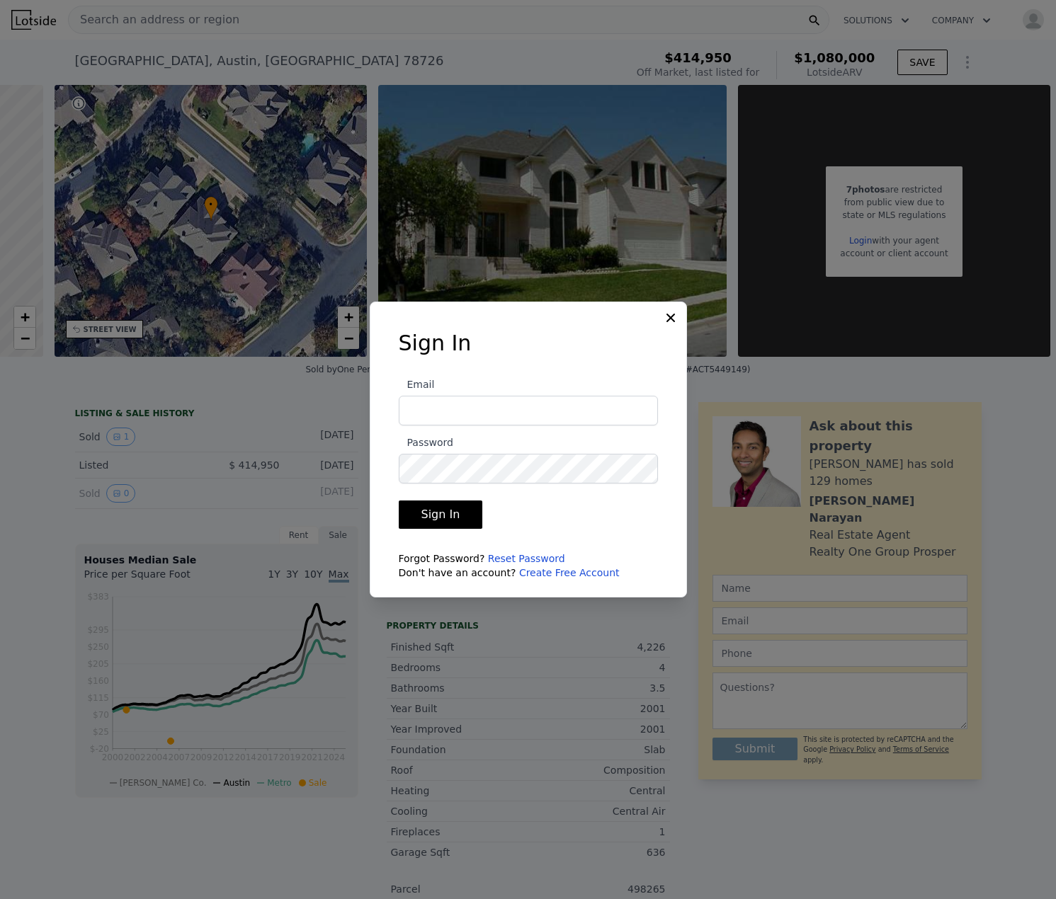
click at [531, 560] on link "Reset Password" at bounding box center [526, 558] width 77 height 11
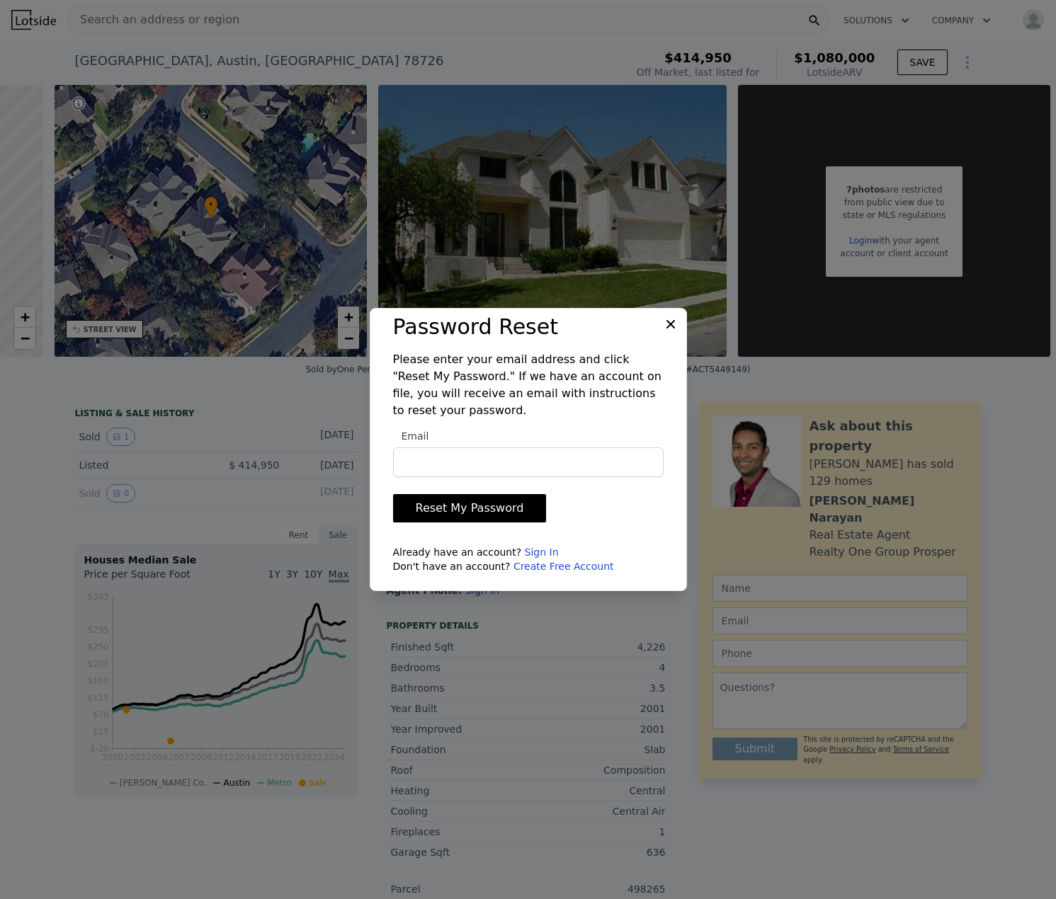
click at [525, 469] on input "Email" at bounding box center [528, 462] width 270 height 30
type input "[EMAIL_ADDRESS][DOMAIN_NAME]"
click at [456, 398] on p "Please enter your email address and click "Reset My Password." If we have an ac…" at bounding box center [528, 385] width 270 height 68
click at [505, 509] on button "Reset My Password" at bounding box center [470, 508] width 154 height 28
click at [666, 322] on icon at bounding box center [670, 324] width 14 height 14
